Goal: Task Accomplishment & Management: Complete application form

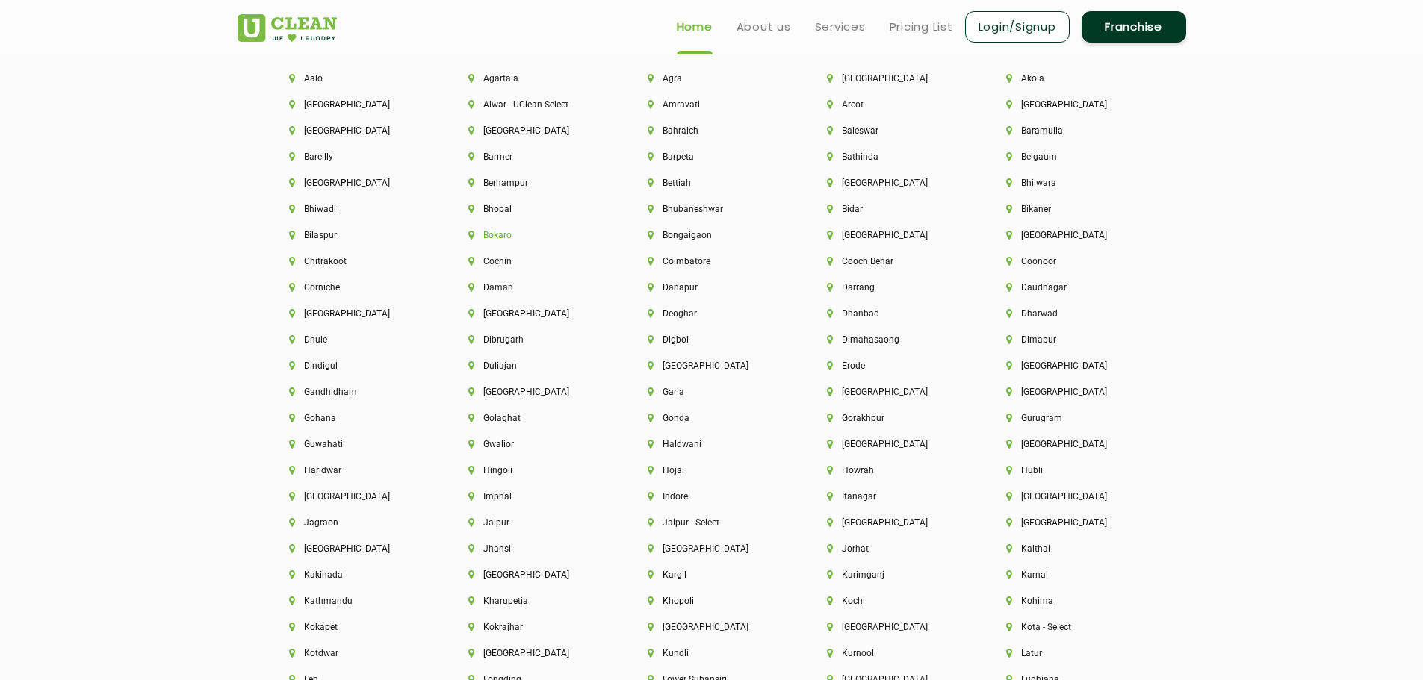
scroll to position [3228, 0]
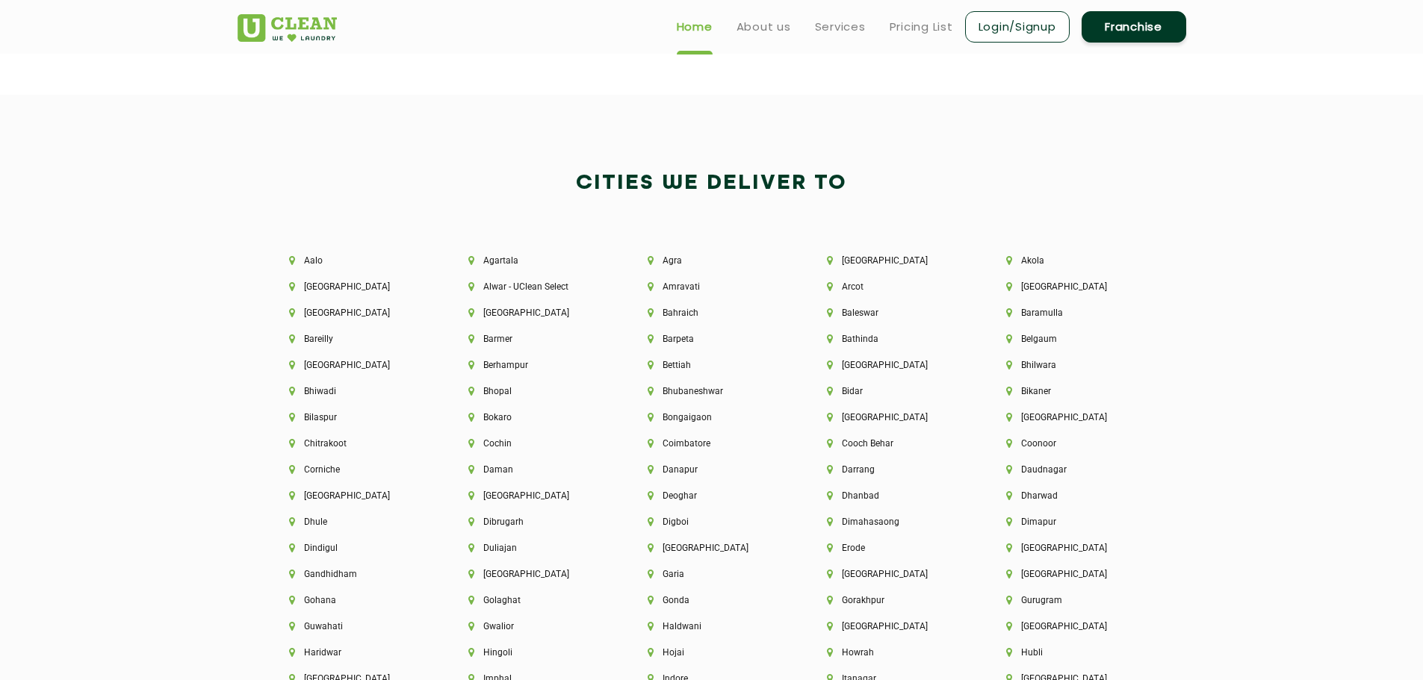
click at [1119, 19] on link "Franchise" at bounding box center [1133, 26] width 105 height 31
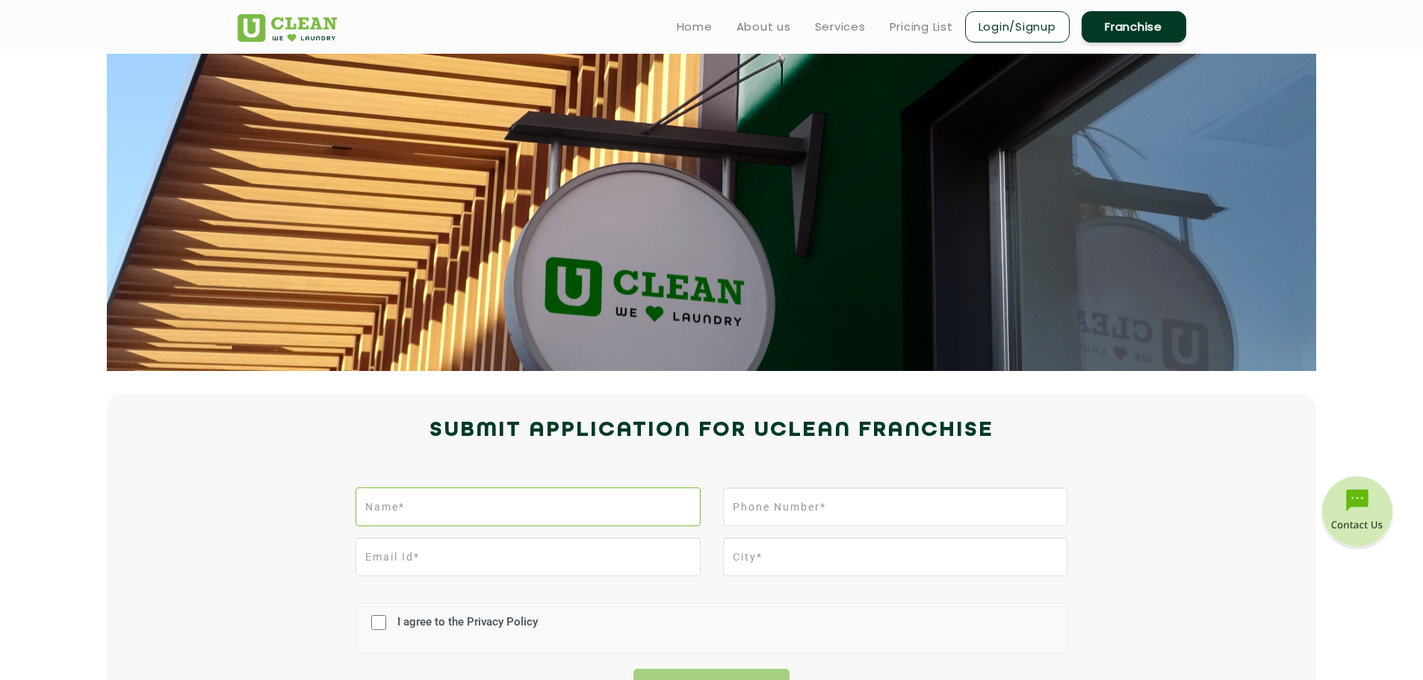
click at [411, 516] on input "text" at bounding box center [527, 507] width 344 height 39
type input "[PERSON_NAME]"
type input "08439180210"
type input "[EMAIL_ADDRESS][DOMAIN_NAME]"
type input "[GEOGRAPHIC_DATA]"
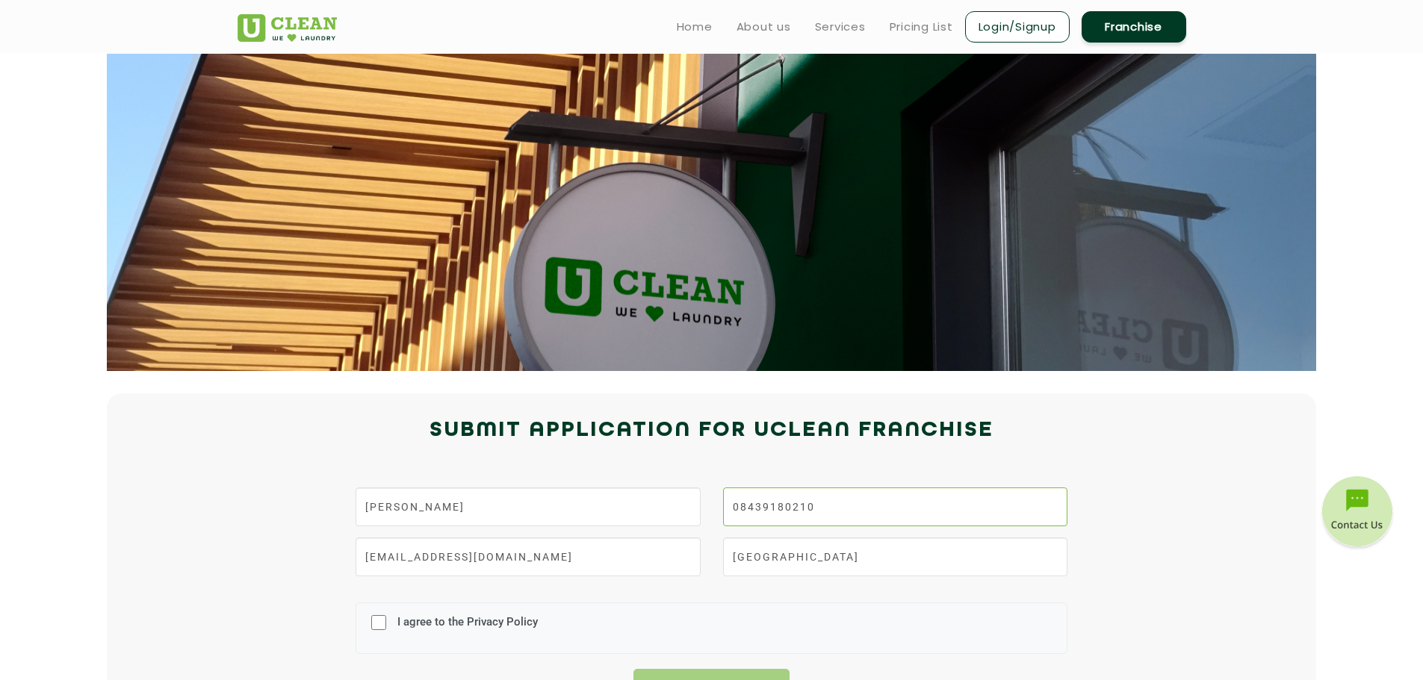
drag, startPoint x: 827, startPoint y: 506, endPoint x: 687, endPoint y: 512, distance: 139.8
click at [692, 519] on div "Zia Ur Rehman 08439180210" at bounding box center [711, 513] width 734 height 50
type input "9084729472"
drag, startPoint x: 554, startPoint y: 556, endPoint x: 293, endPoint y: 574, distance: 261.2
click at [293, 574] on div "Zia Ur Rehman 9084729472 [EMAIL_ADDRESS][DOMAIN_NAME] Aligarh I agree to the Pr…" at bounding box center [711, 594] width 971 height 228
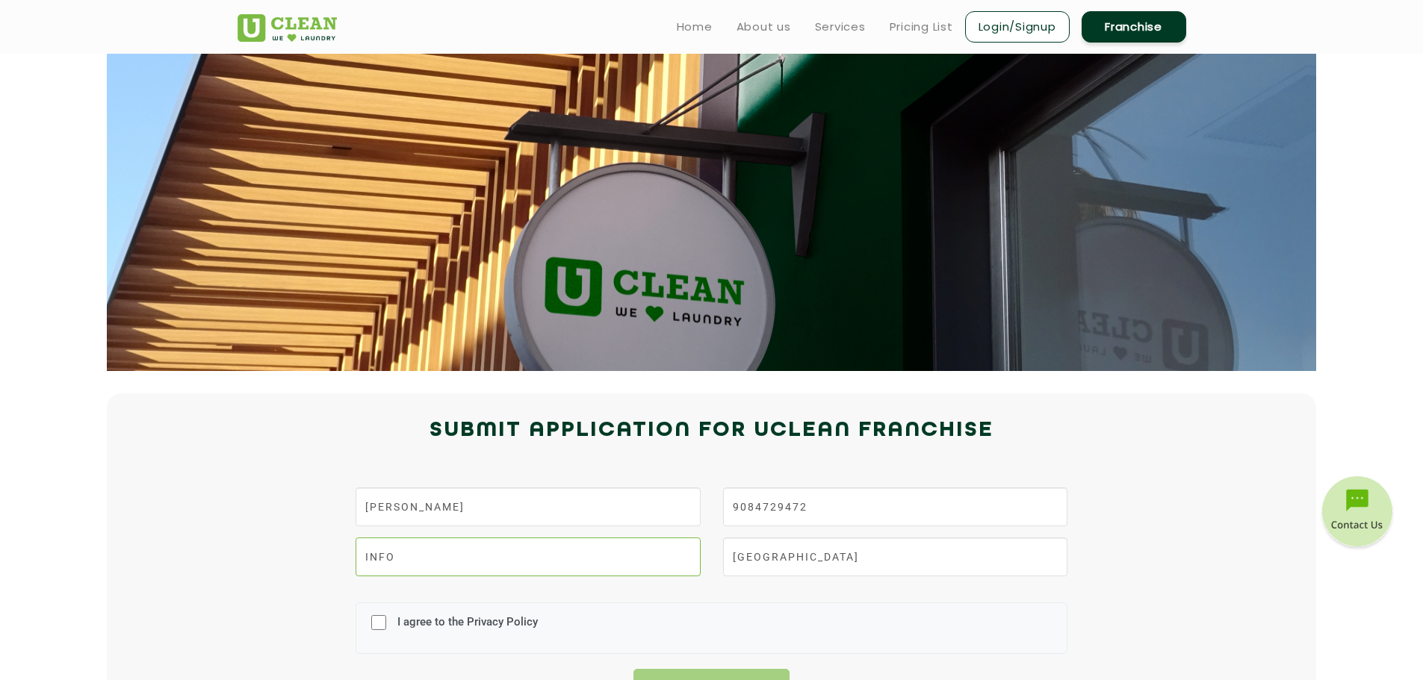
type input "[EMAIL_ADDRESS][DOMAIN_NAME]"
click at [819, 562] on input "[GEOGRAPHIC_DATA]" at bounding box center [895, 557] width 344 height 39
drag, startPoint x: 813, startPoint y: 559, endPoint x: 693, endPoint y: 567, distance: 119.8
click at [693, 567] on div "[EMAIL_ADDRESS][DOMAIN_NAME] [GEOGRAPHIC_DATA]" at bounding box center [711, 563] width 734 height 50
type input "i"
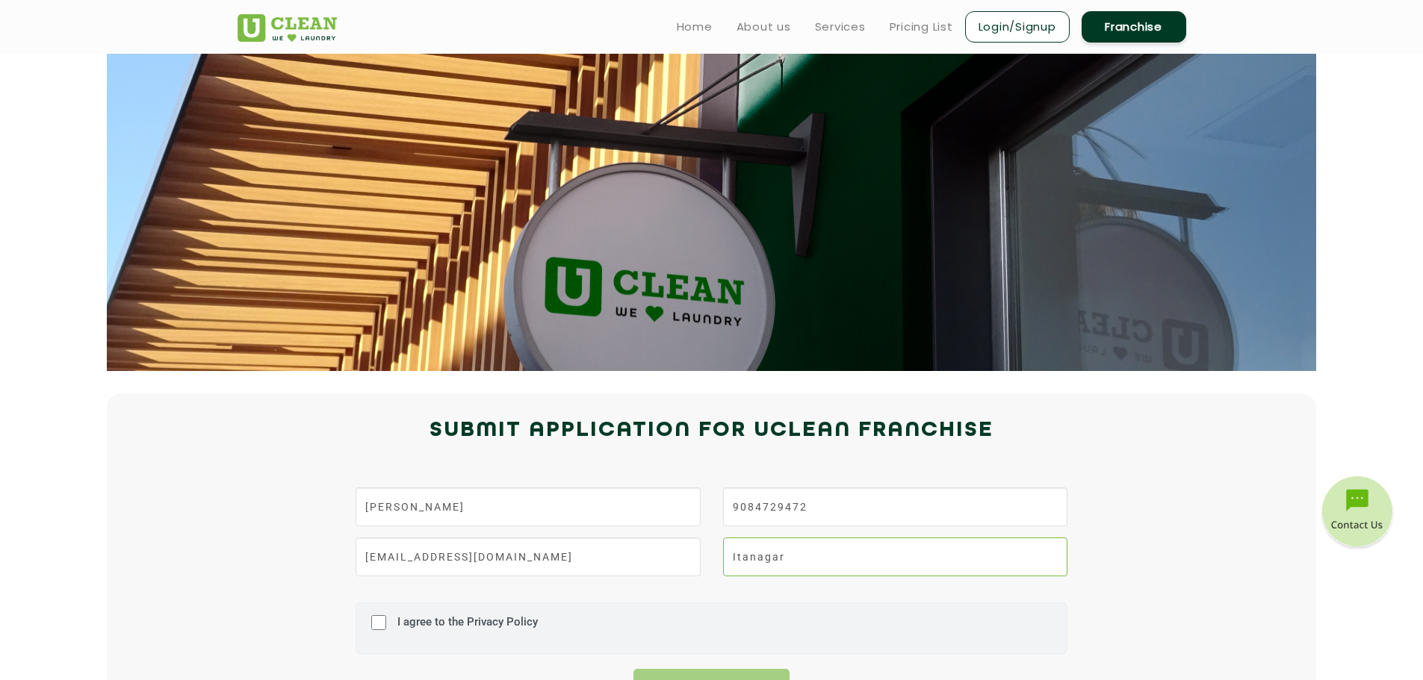
type input "Itanagar"
click at [439, 624] on label "I agree to the Privacy Policy" at bounding box center [466, 629] width 144 height 28
click at [386, 624] on input "I agree to the Privacy Policy" at bounding box center [378, 622] width 15 height 39
checkbox input "true"
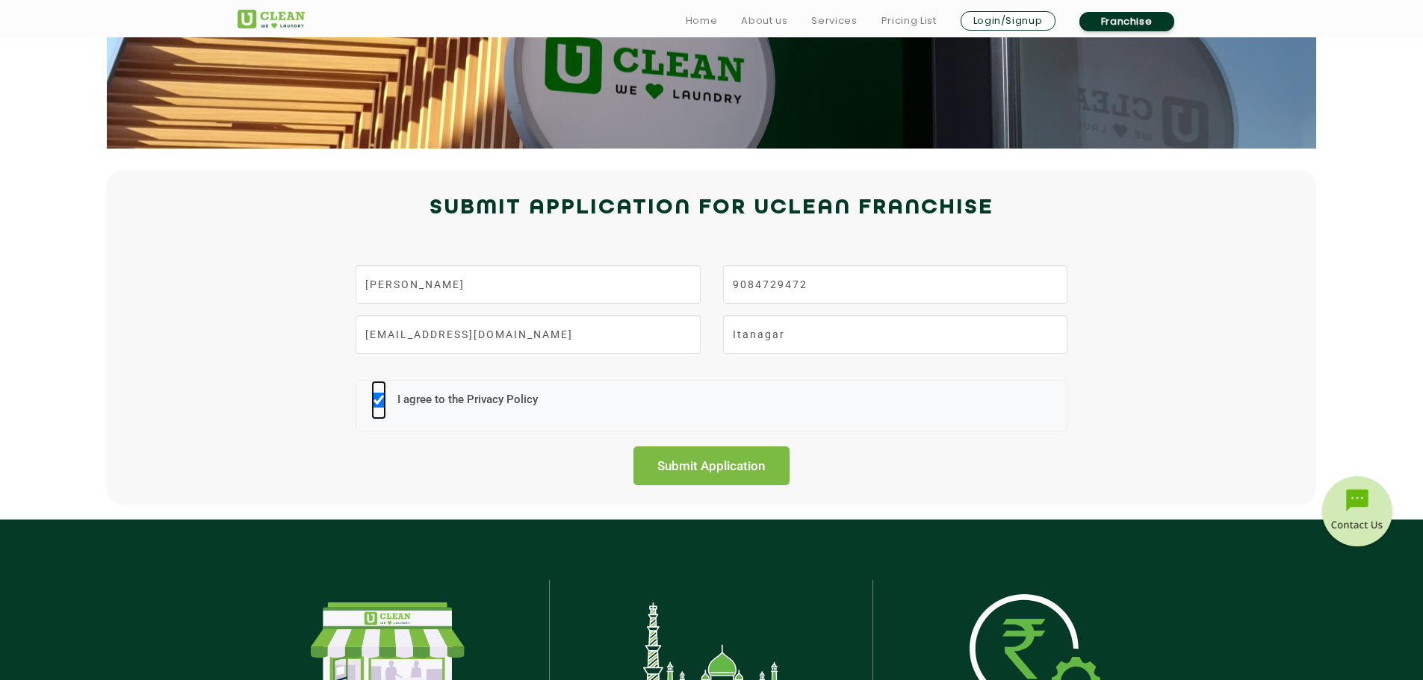
scroll to position [224, 0]
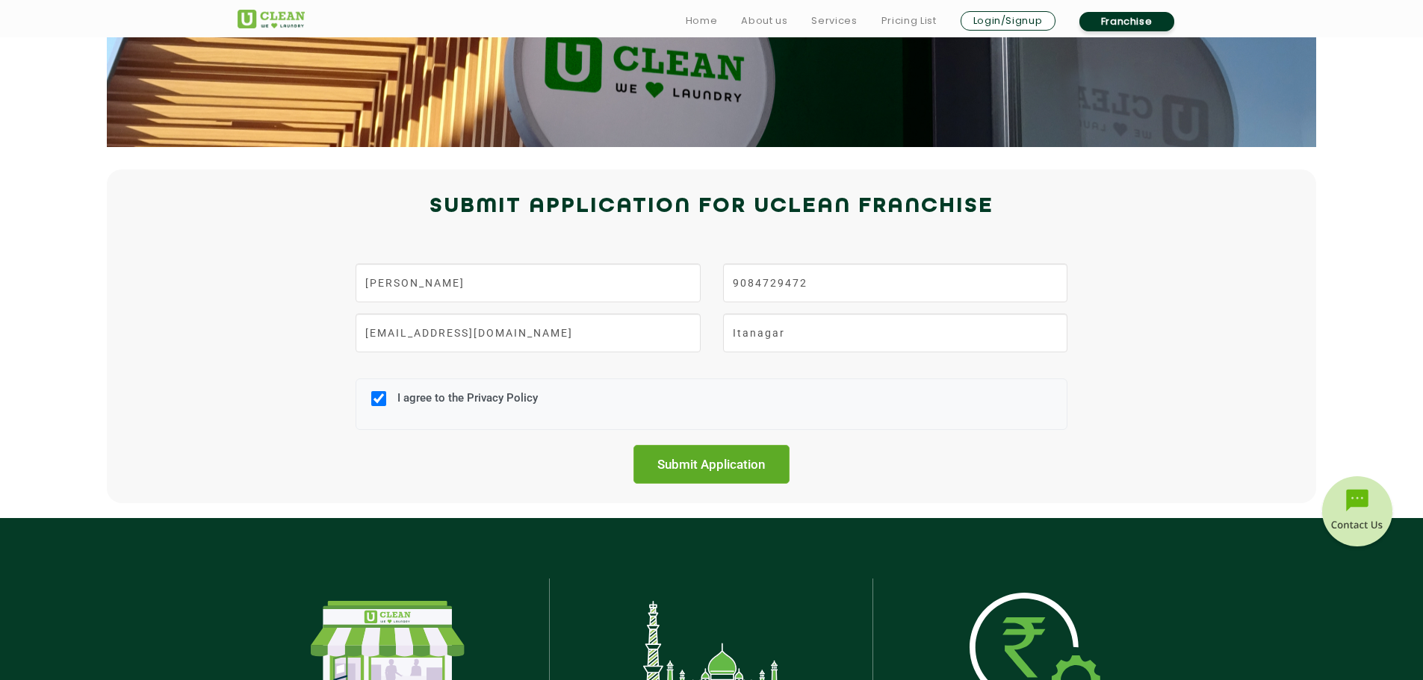
click at [728, 476] on input "Submit Application" at bounding box center [711, 464] width 157 height 39
